Goal: Find specific page/section: Find specific page/section

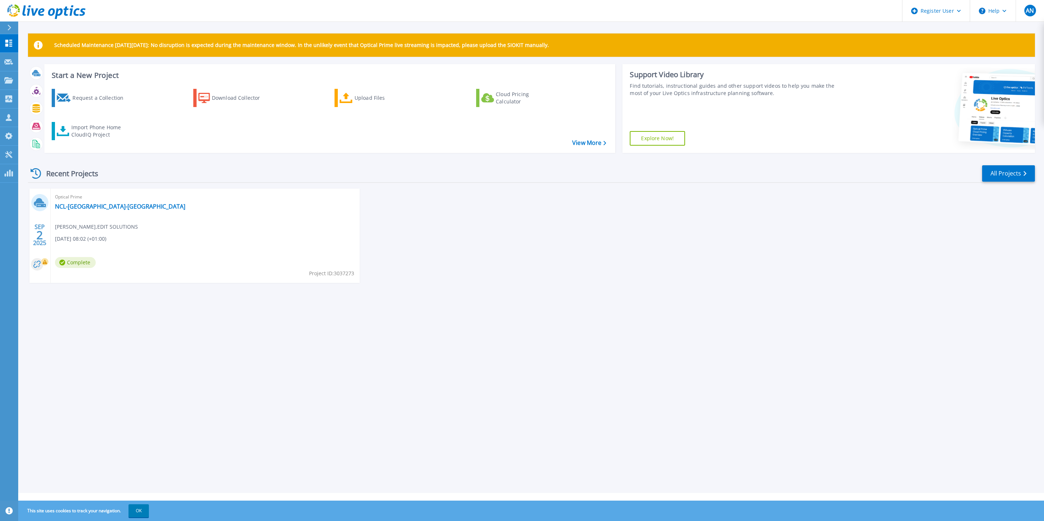
click at [85, 245] on div "Optical Prime NCL-DC-NM Eddie Allan , EDIT SOLUTIONS 09/02/2025, 08:02 (+01:00)…" at bounding box center [205, 236] width 309 height 94
click at [60, 209] on link "NCL-[GEOGRAPHIC_DATA]-[GEOGRAPHIC_DATA]" at bounding box center [120, 206] width 130 height 7
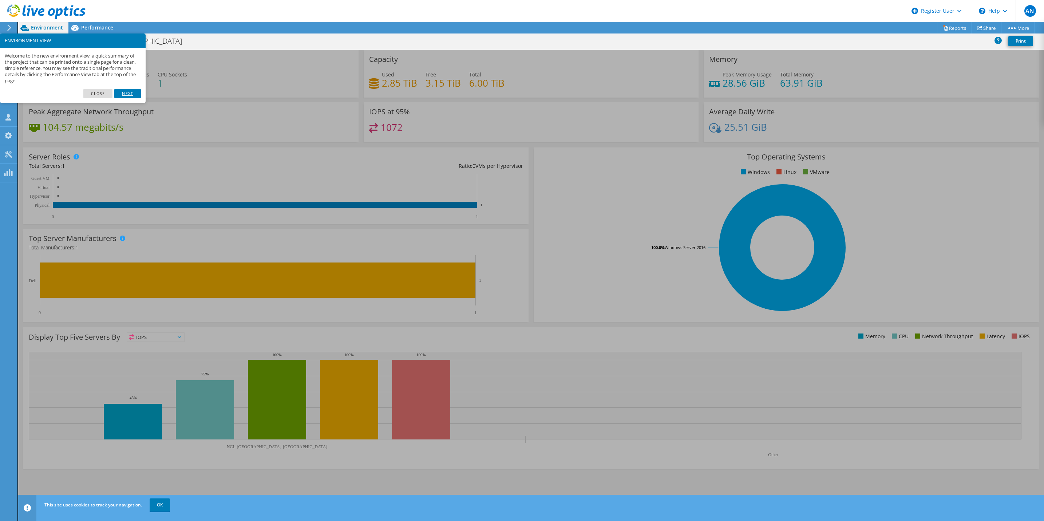
click at [128, 91] on link "Next" at bounding box center [127, 93] width 26 height 9
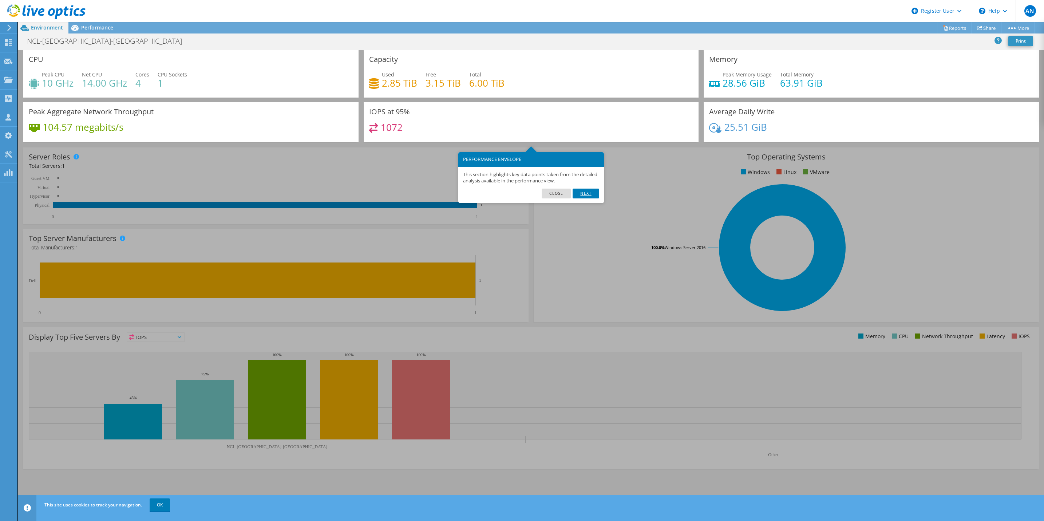
click at [587, 190] on link "Next" at bounding box center [586, 193] width 26 height 9
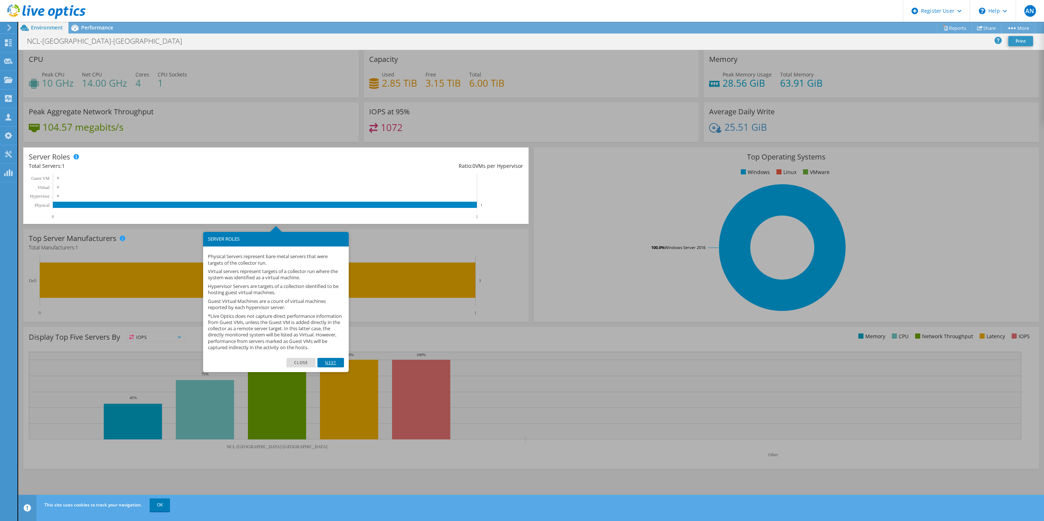
click at [332, 367] on link "Next" at bounding box center [330, 362] width 26 height 9
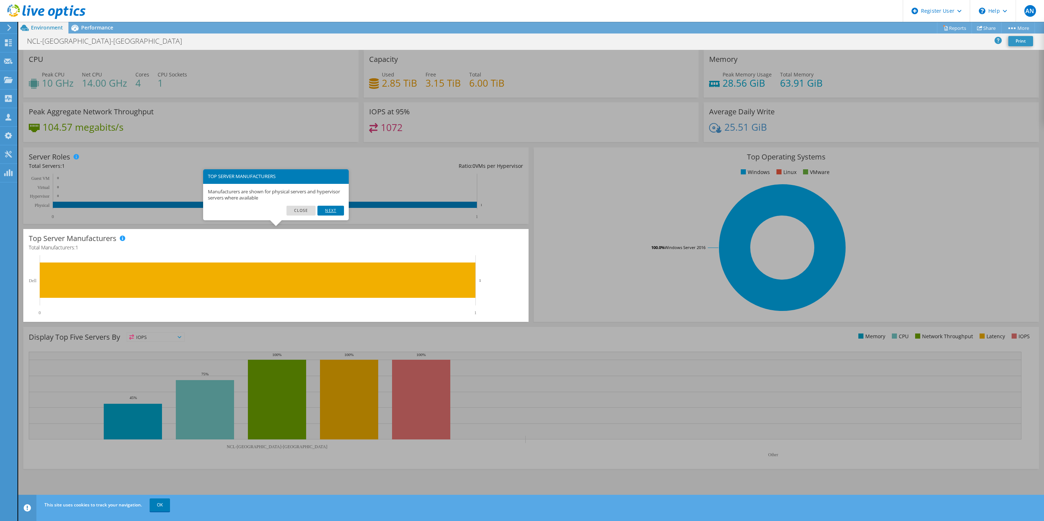
click at [330, 207] on link "Next" at bounding box center [330, 210] width 26 height 9
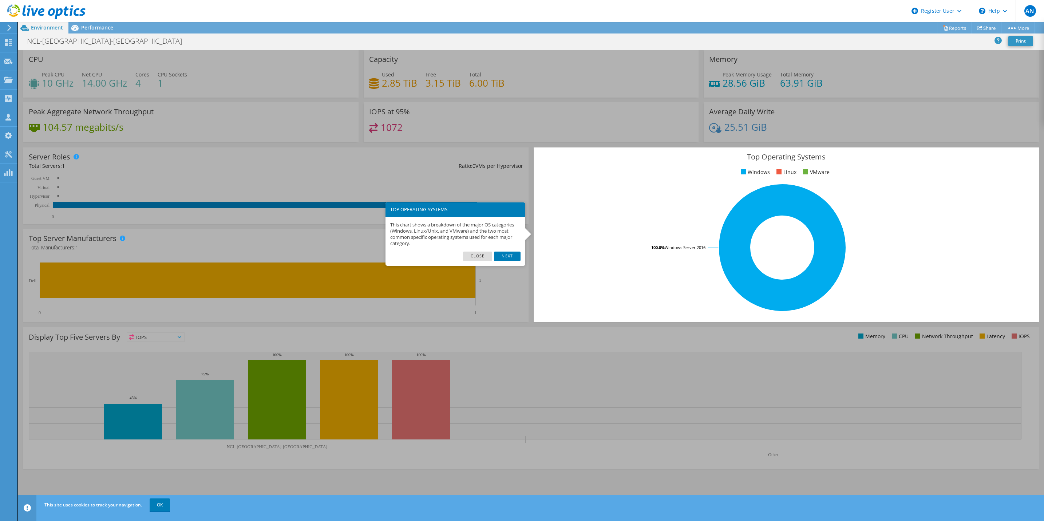
click at [513, 257] on link "Next" at bounding box center [507, 256] width 26 height 9
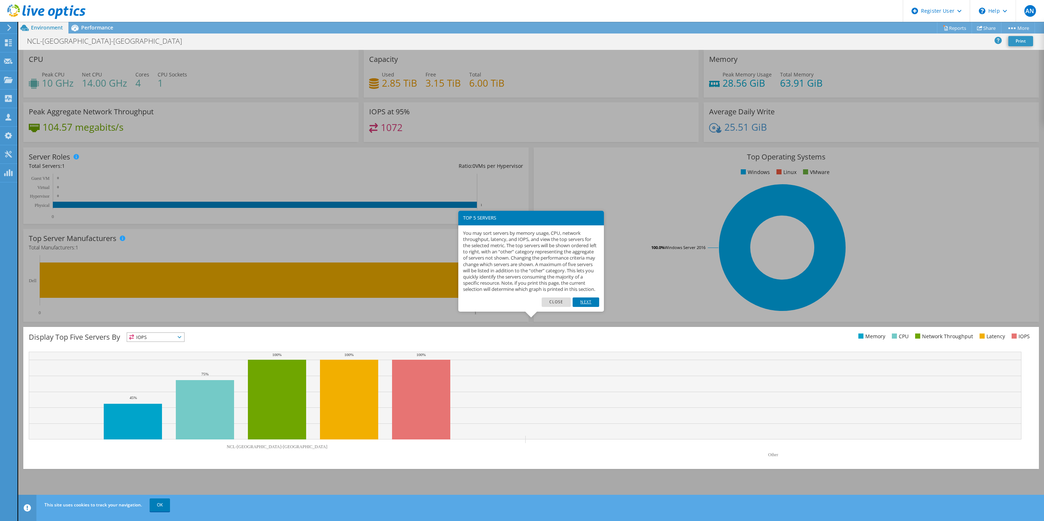
click at [588, 307] on link "Next" at bounding box center [586, 301] width 26 height 9
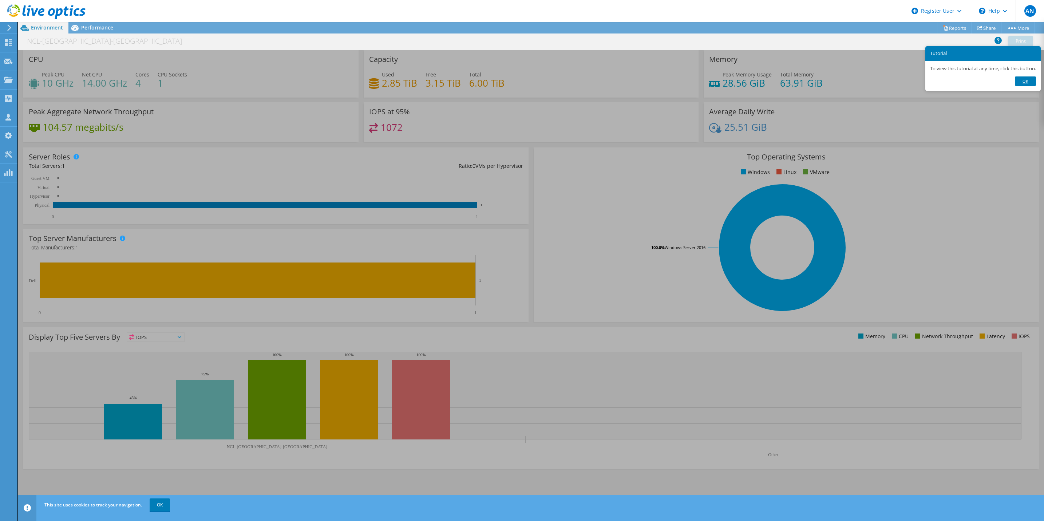
click at [1028, 81] on link "Ok" at bounding box center [1025, 80] width 21 height 9
